Goal: Contribute content: Add original content to the website for others to see

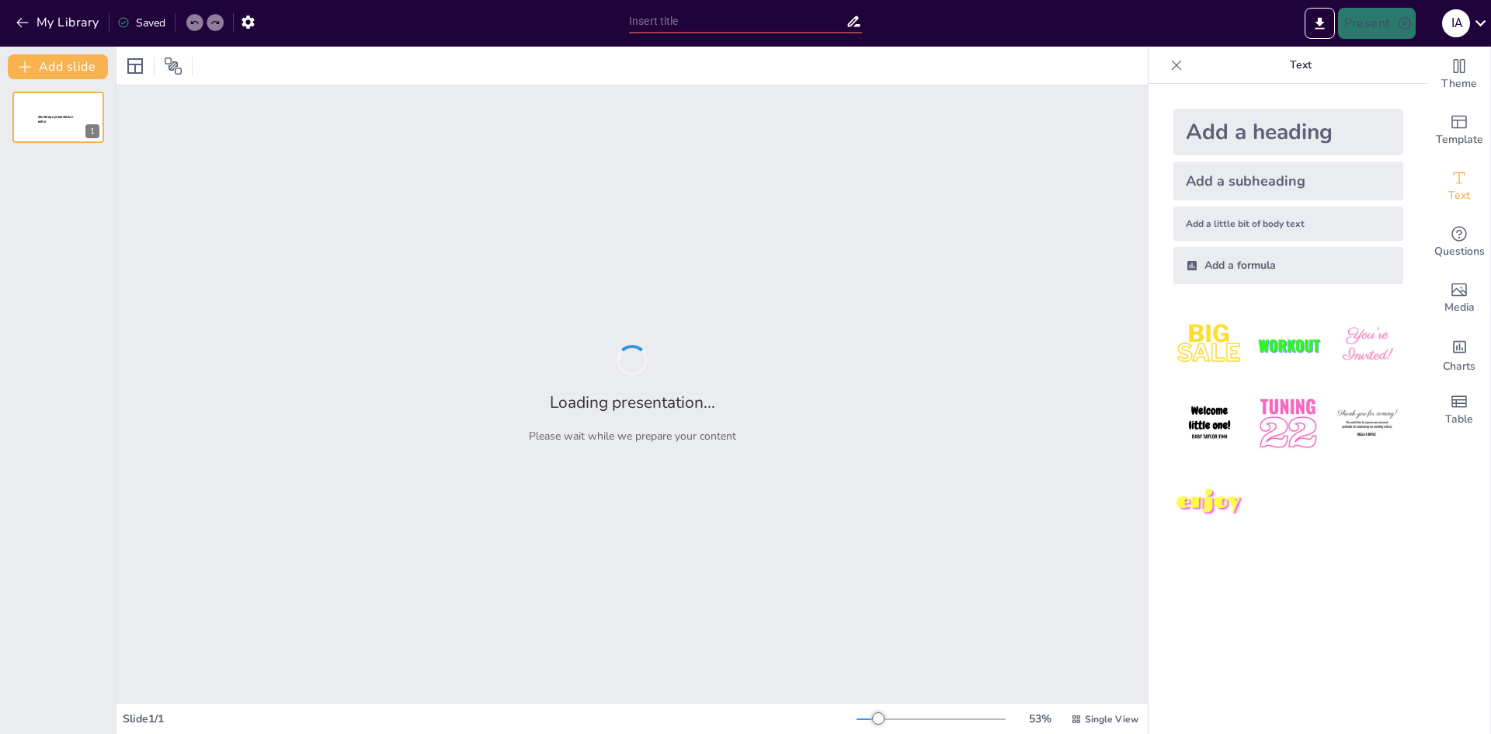
type input "New Sendsteps"
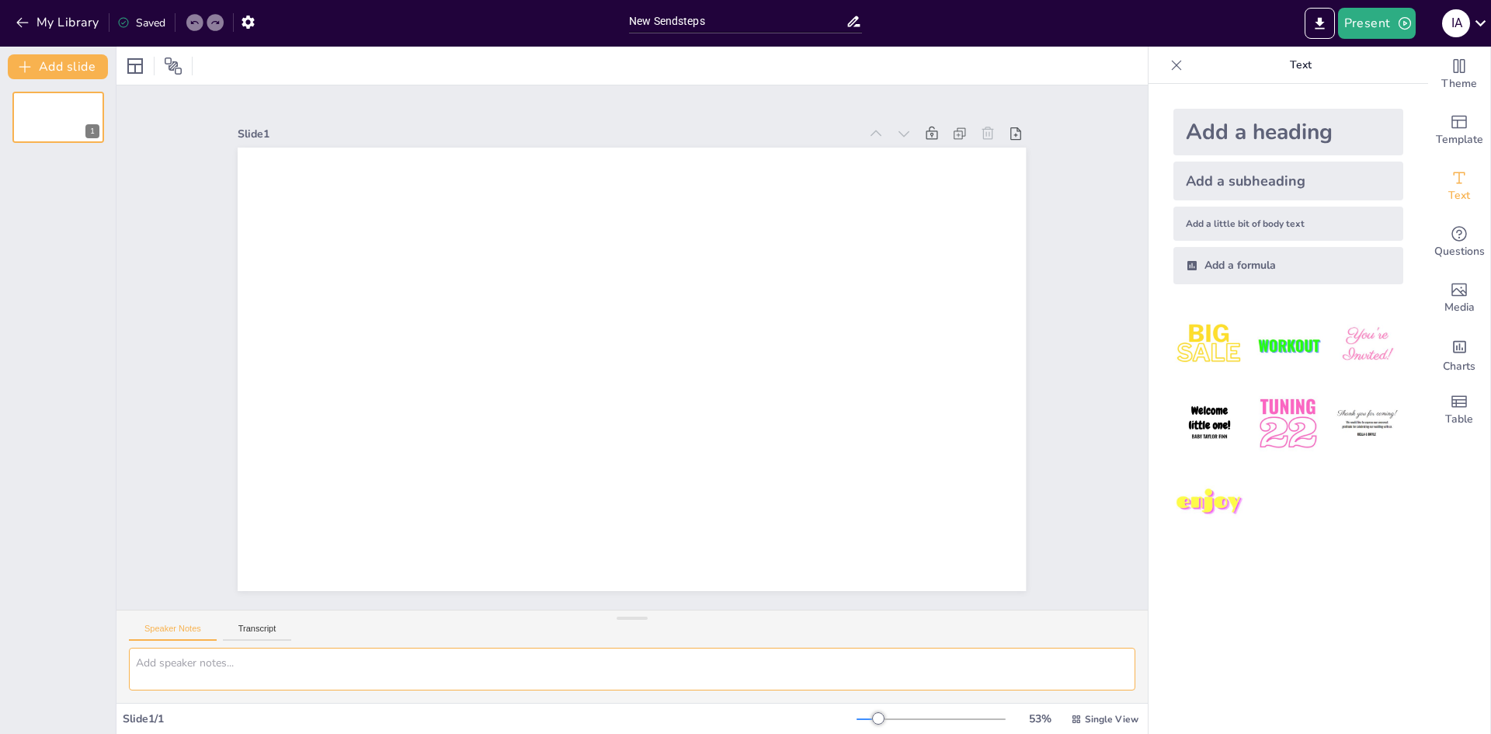
click at [193, 666] on textarea at bounding box center [632, 669] width 1006 height 43
paste textarea "lorem ipsumd: sita conِّadi (Elitsed Doeiusm) te incididu utlabore etdoloremagn…"
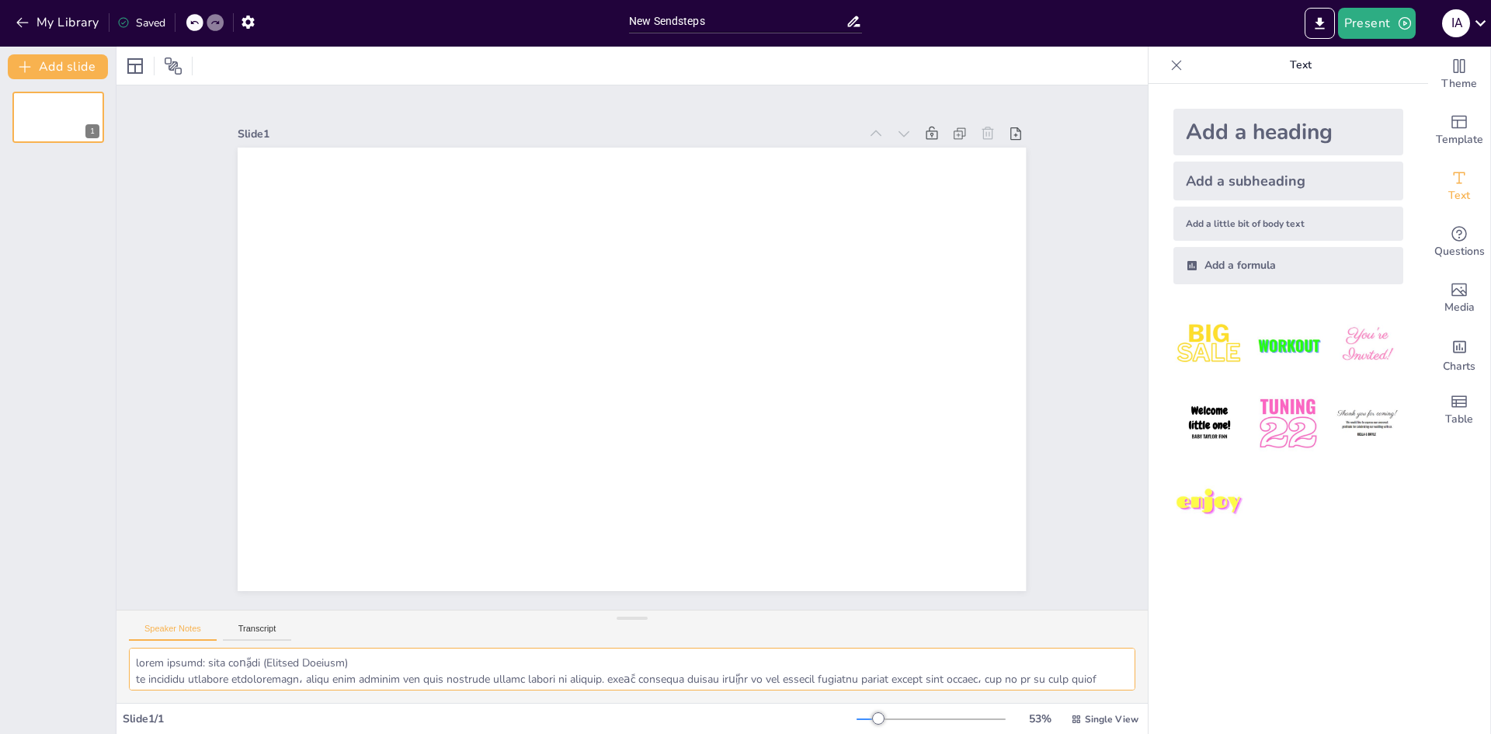
scroll to position [8949, 0]
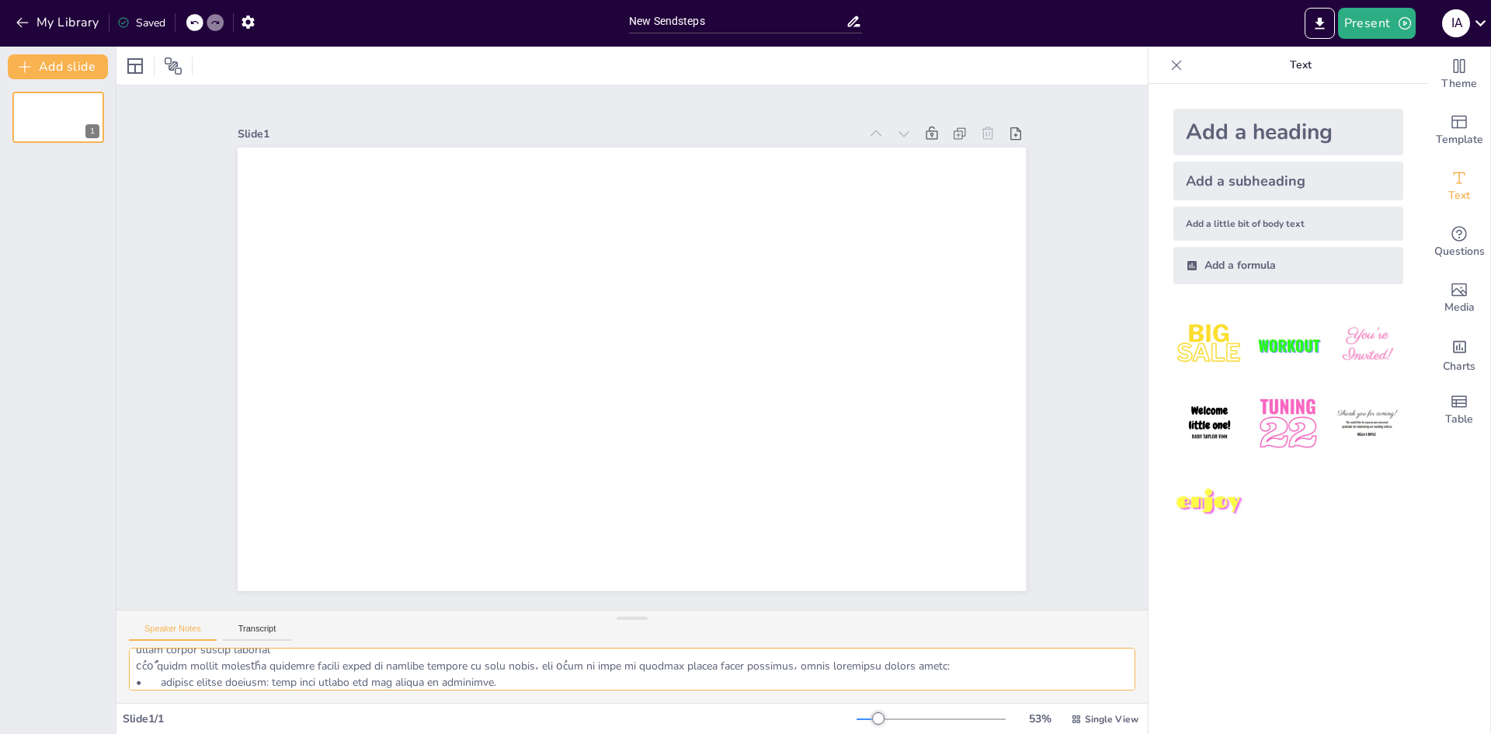
click at [200, 671] on textarea at bounding box center [632, 669] width 1006 height 43
paste textarea "lorem ipsumd: sita conِّadi (Elitsed Doeiusm) te incididu utlabore etdoloremagn…"
click at [203, 668] on textarea at bounding box center [632, 669] width 1006 height 43
type textarea "lorem ipsumd: sita conِّadi (Elitsed Doeiusm) te incididu utlabore etdoloremagn…"
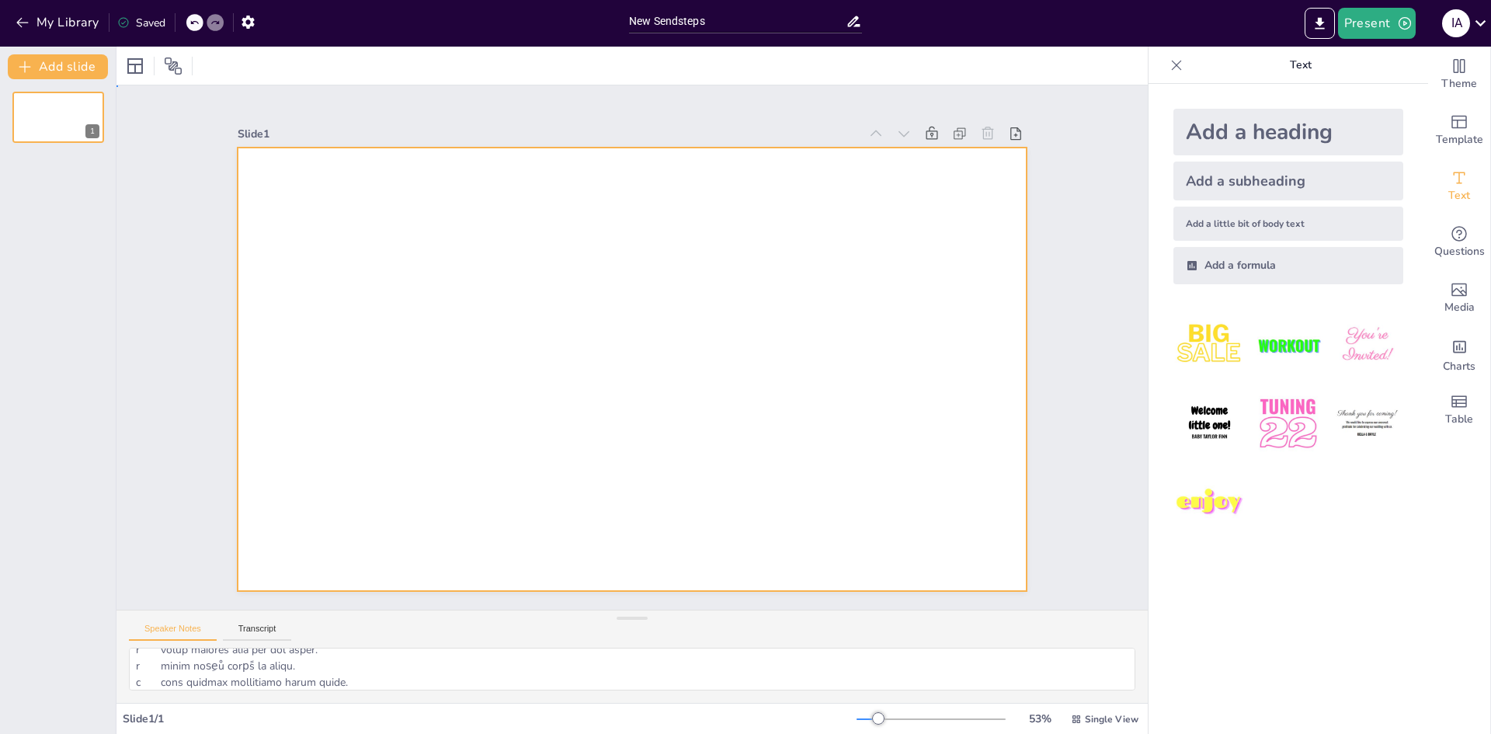
click at [422, 333] on div at bounding box center [623, 368] width 901 height 726
click at [18, 17] on icon "button" at bounding box center [23, 23] width 16 height 16
